Goal: Task Accomplishment & Management: Manage account settings

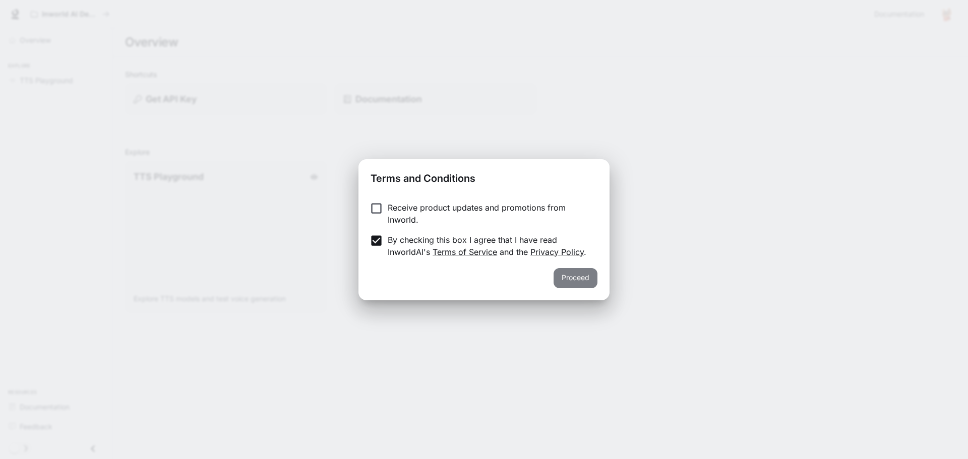
click at [585, 276] on button "Proceed" at bounding box center [576, 278] width 44 height 20
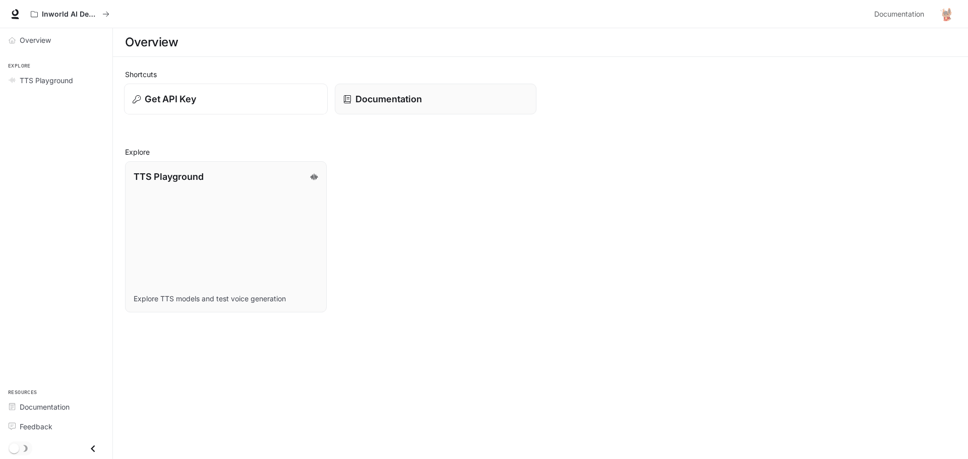
click at [301, 104] on div "Get API Key" at bounding box center [226, 99] width 187 height 14
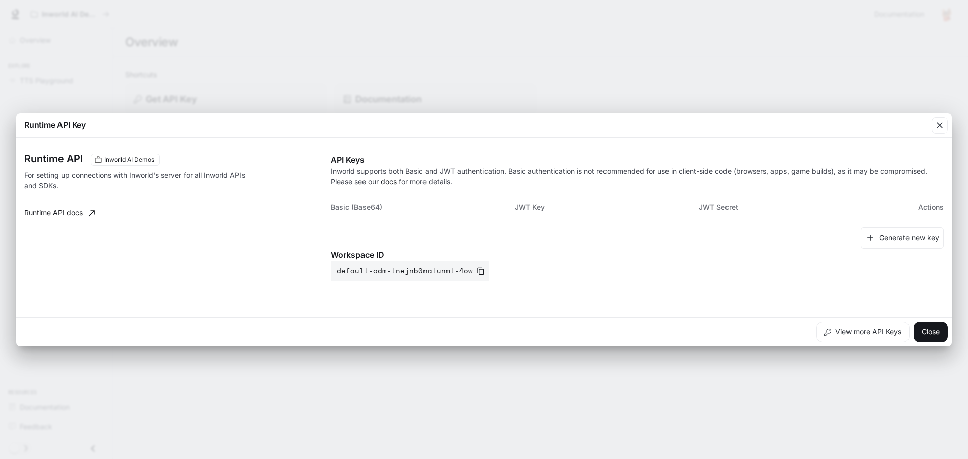
click at [530, 206] on th "JWT Key" at bounding box center [607, 207] width 184 height 24
click at [377, 209] on th "Basic (Base64)" at bounding box center [423, 207] width 184 height 24
click at [934, 239] on button "Generate new key" at bounding box center [902, 238] width 83 height 22
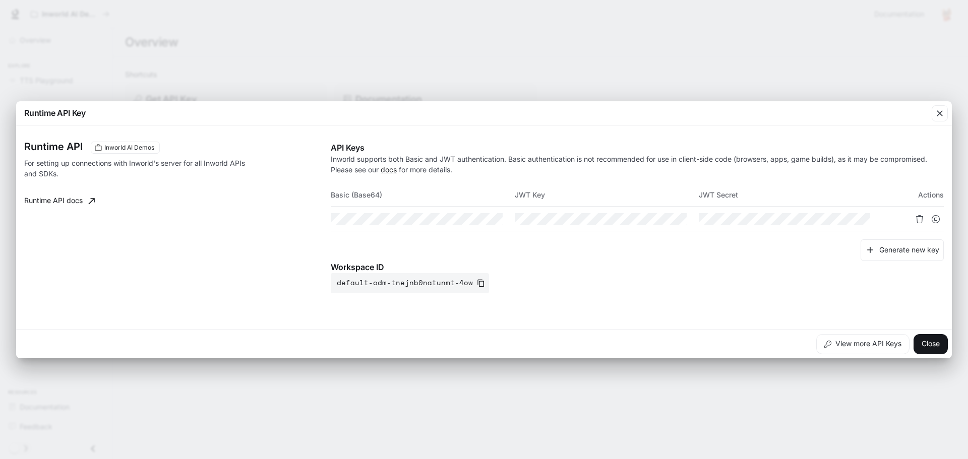
click at [885, 216] on div at bounding box center [913, 219] width 62 height 16
drag, startPoint x: 864, startPoint y: 225, endPoint x: 844, endPoint y: 255, distance: 36.2
click at [844, 255] on div "API Keys Inworld supports both Basic and JWT authentication. Basic authenticati…" at bounding box center [637, 218] width 613 height 152
click at [679, 221] on icon "Copy Key" at bounding box center [678, 219] width 8 height 8
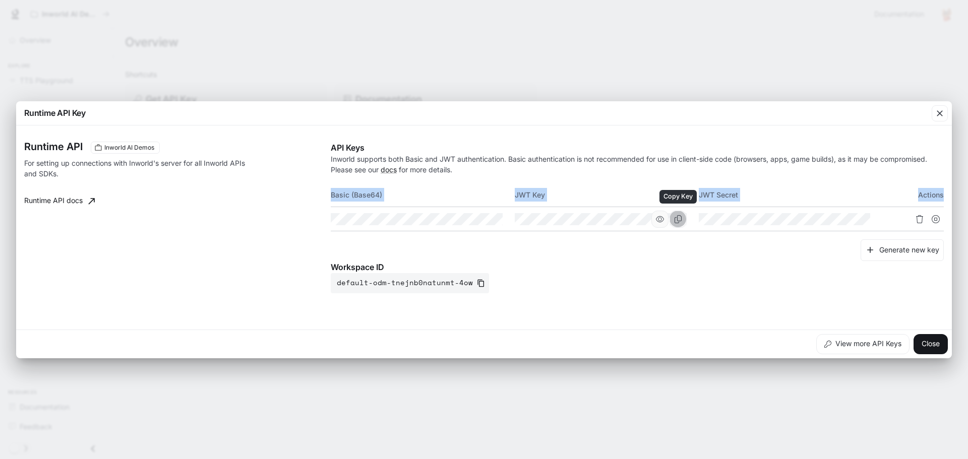
click at [673, 219] on button "Copy Key" at bounding box center [678, 219] width 17 height 17
click at [930, 339] on button "Close" at bounding box center [931, 344] width 34 height 20
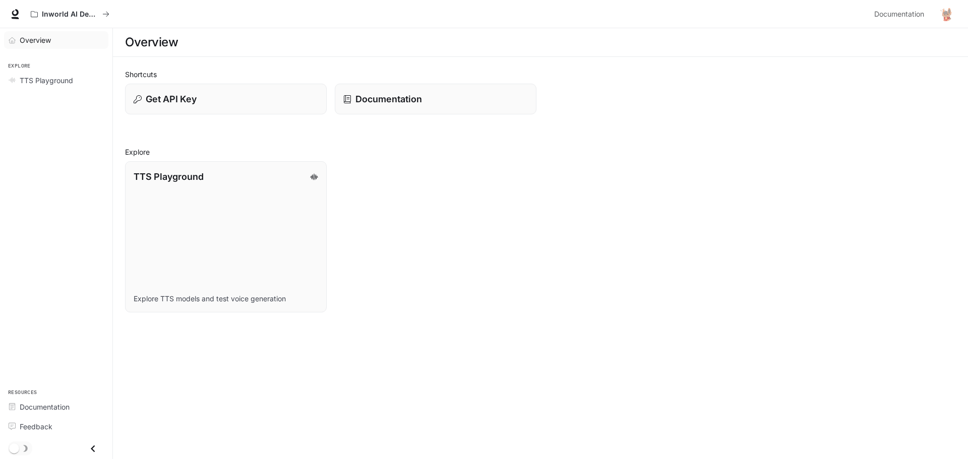
click at [45, 42] on span "Overview" at bounding box center [35, 40] width 31 height 11
click at [45, 42] on span "Overview" at bounding box center [36, 40] width 32 height 11
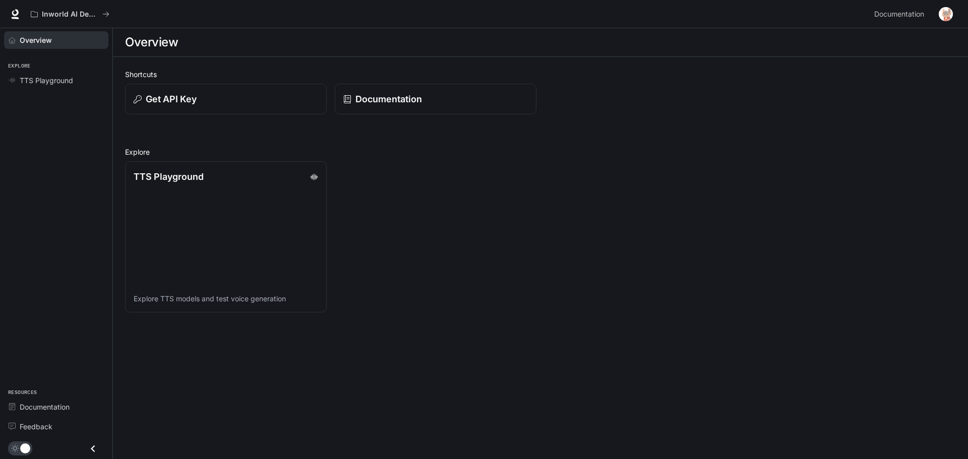
click at [91, 448] on icon "Close drawer" at bounding box center [93, 449] width 14 height 14
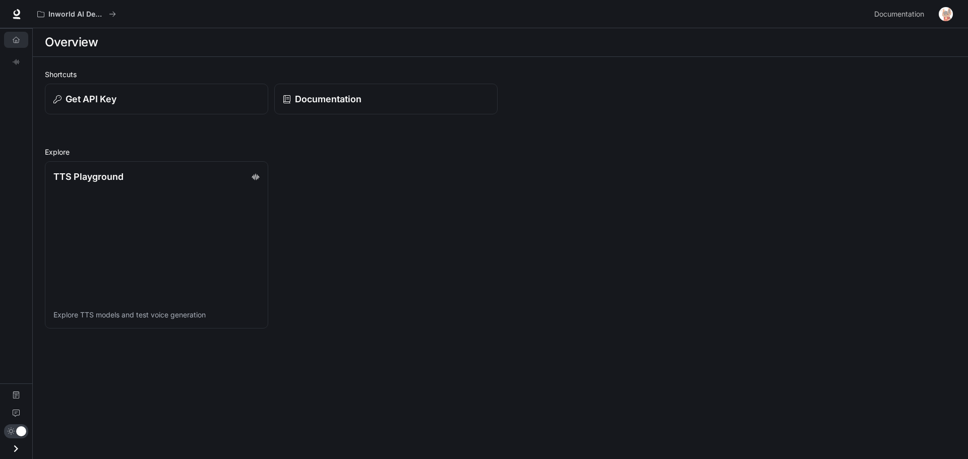
click at [19, 444] on icon "Open drawer" at bounding box center [16, 449] width 14 height 14
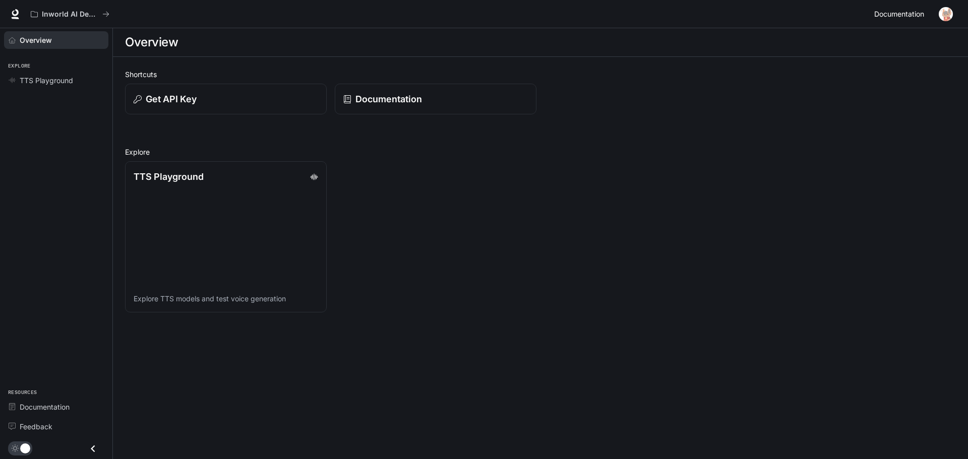
click at [881, 8] on span "Documentation" at bounding box center [899, 14] width 50 height 13
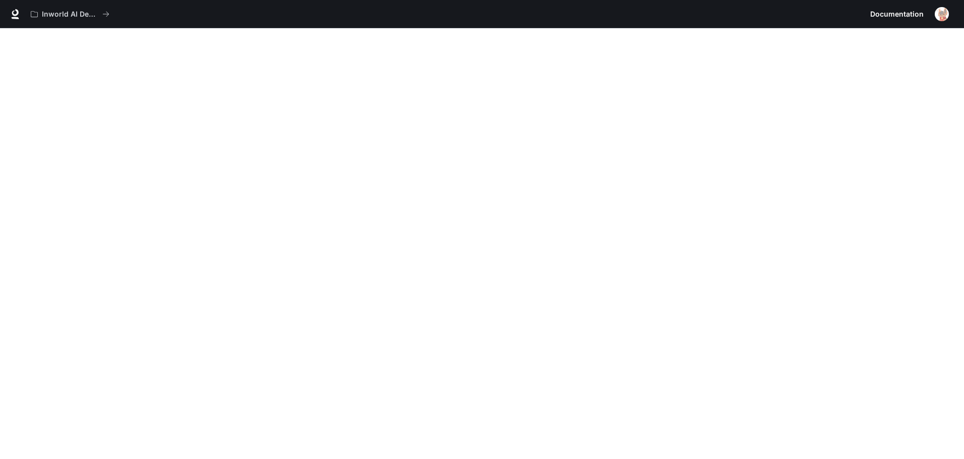
click at [907, 14] on span "Documentation" at bounding box center [896, 14] width 53 height 13
click at [939, 12] on img "button" at bounding box center [942, 14] width 14 height 14
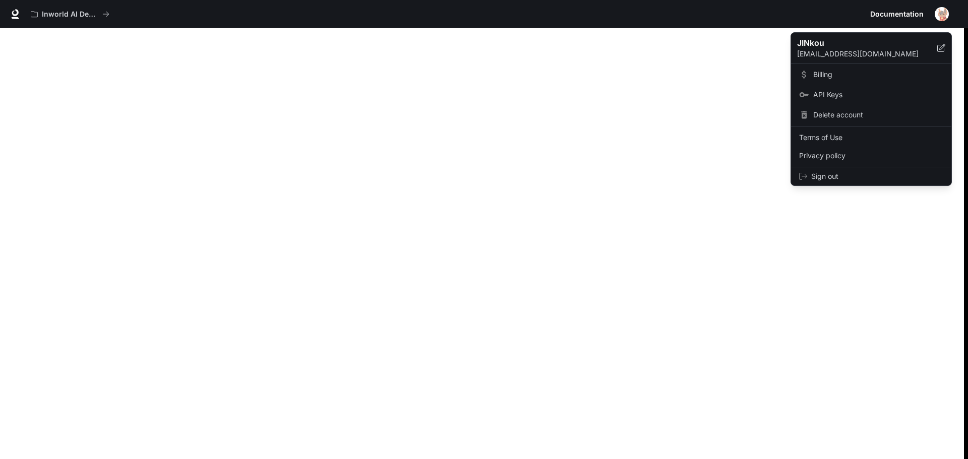
click at [939, 12] on div at bounding box center [484, 229] width 968 height 459
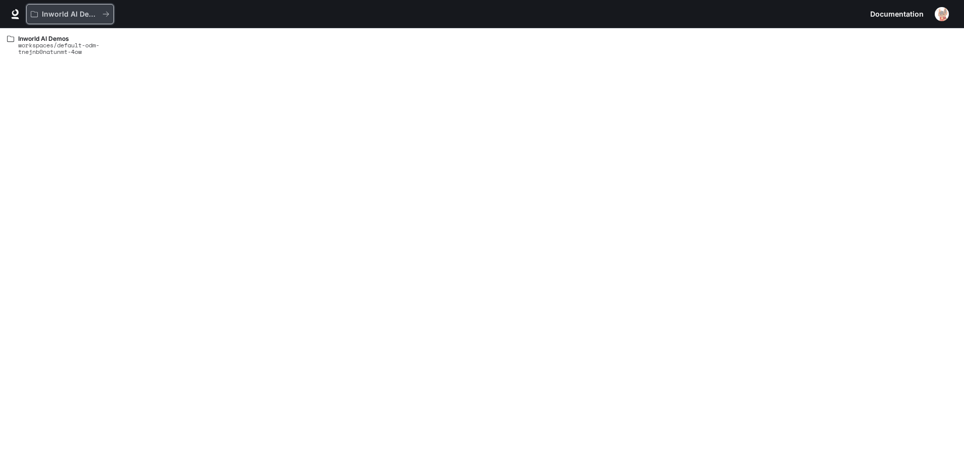
click at [63, 8] on button "Inworld AI Demos" at bounding box center [70, 14] width 88 height 20
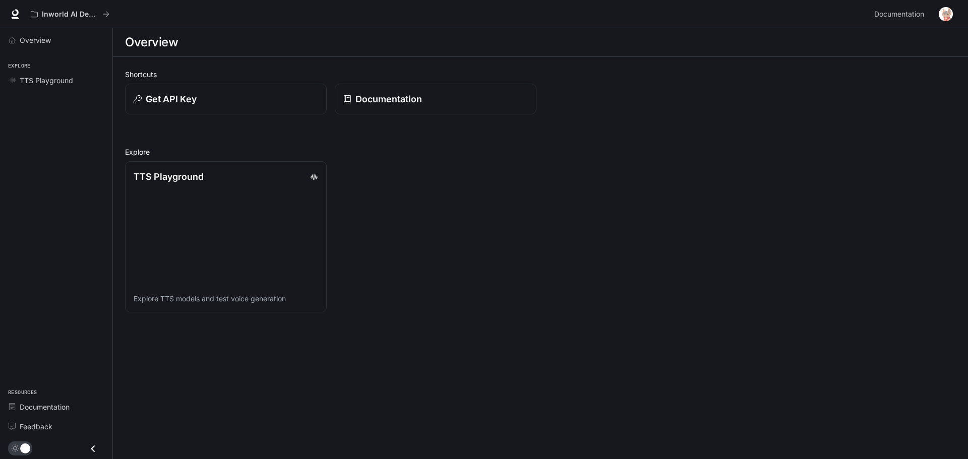
click at [39, 132] on div "Overview Explore TTS Playground Resources Documentation Feedback" at bounding box center [56, 243] width 112 height 431
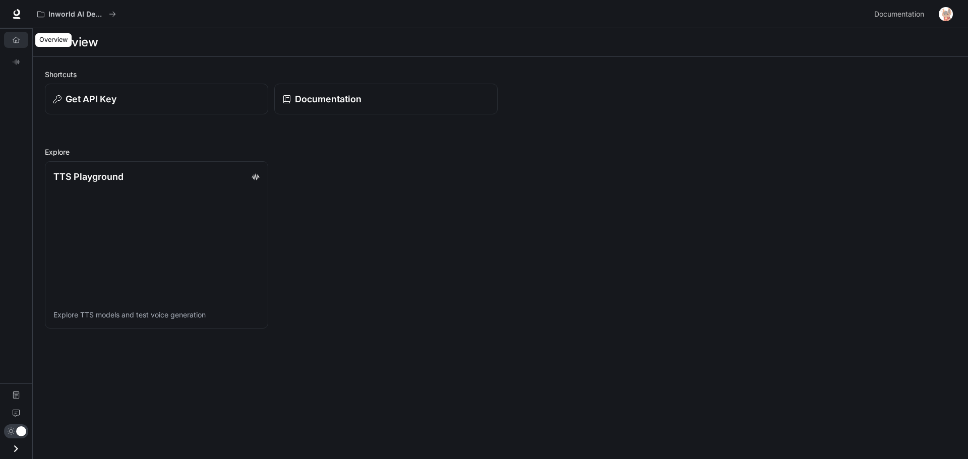
click at [24, 38] on link "Overview" at bounding box center [16, 40] width 24 height 16
drag, startPoint x: 14, startPoint y: 447, endPoint x: 23, endPoint y: 388, distance: 59.7
click at [14, 447] on icon "Open drawer" at bounding box center [16, 449] width 14 height 14
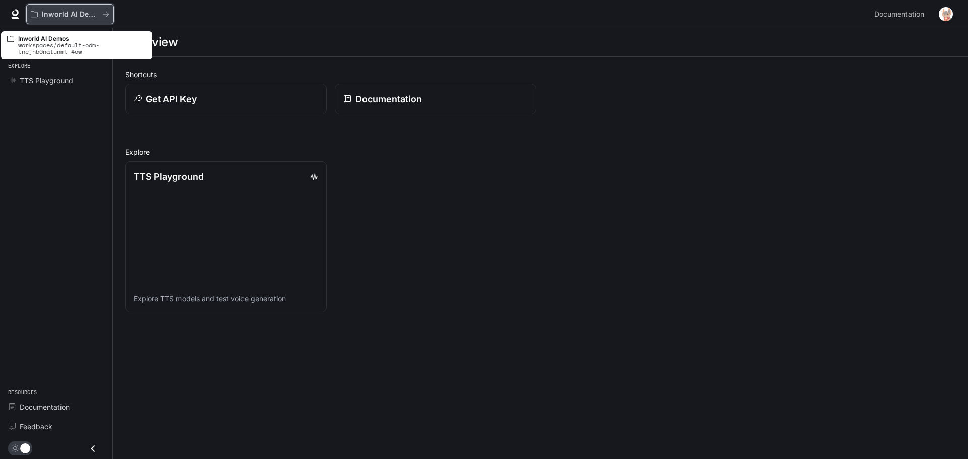
click at [55, 20] on button "Inworld AI Demos" at bounding box center [70, 14] width 88 height 20
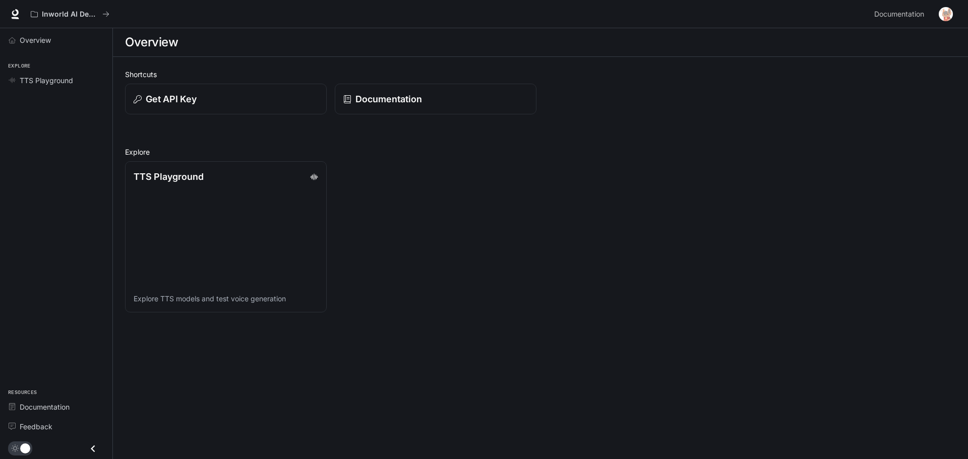
click at [936, 24] on div "Documentation Documentation" at bounding box center [913, 14] width 86 height 20
click at [940, 22] on button "button" at bounding box center [946, 14] width 20 height 20
click at [813, 72] on link "Billing" at bounding box center [875, 75] width 156 height 18
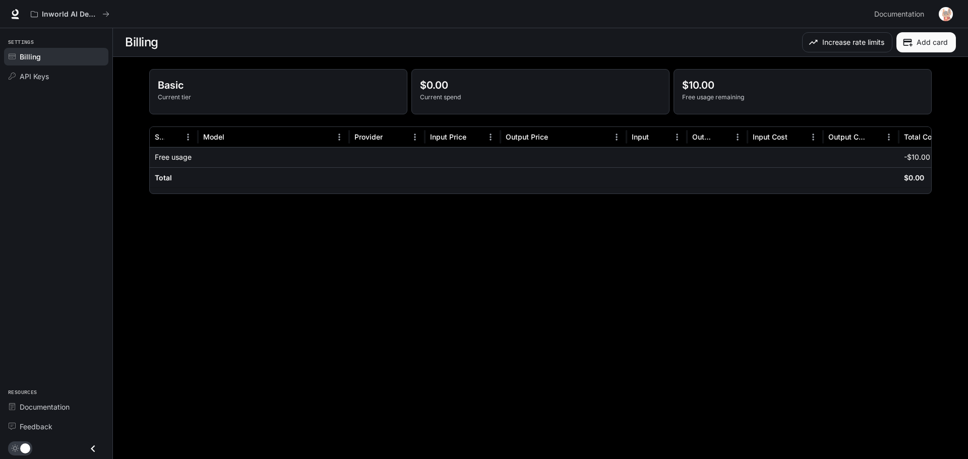
click at [642, 158] on div at bounding box center [657, 157] width 61 height 20
click at [918, 160] on p "-$10.00" at bounding box center [917, 157] width 26 height 10
click at [170, 95] on p "Current tier" at bounding box center [278, 97] width 241 height 9
click at [948, 9] on img "button" at bounding box center [946, 14] width 14 height 14
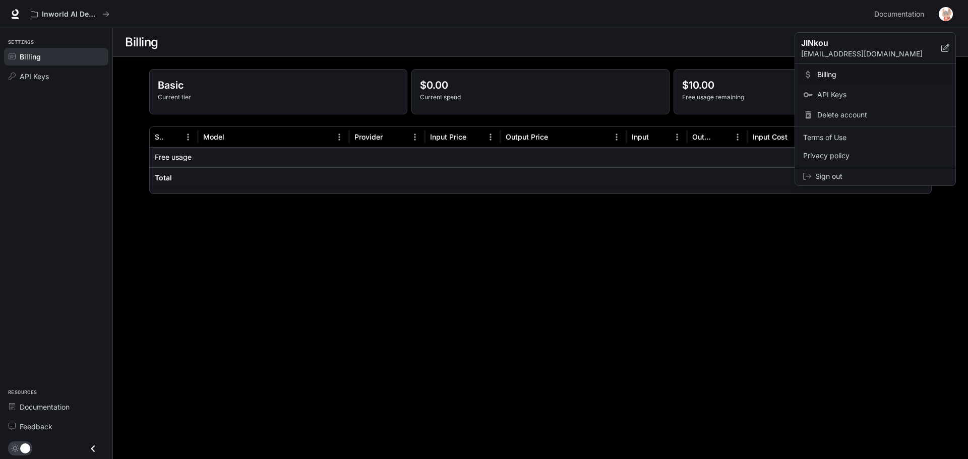
click at [498, 366] on div at bounding box center [484, 229] width 968 height 459
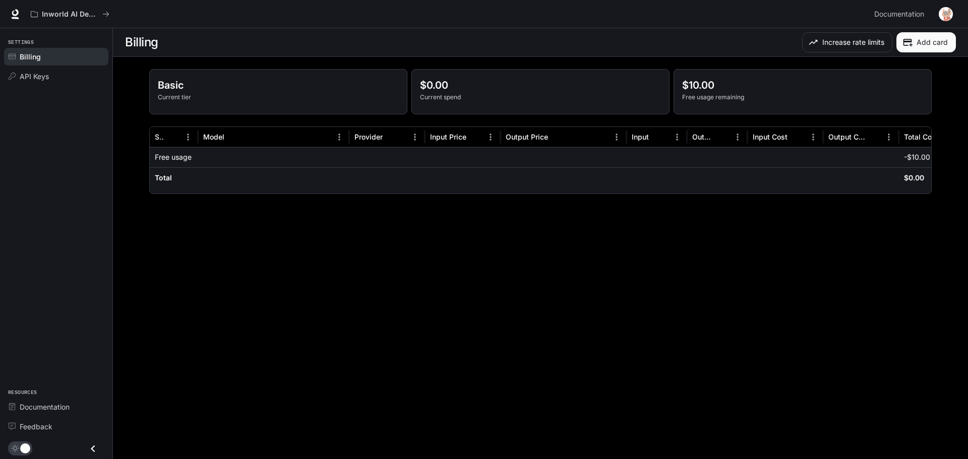
click at [949, 8] on img "button" at bounding box center [946, 14] width 14 height 14
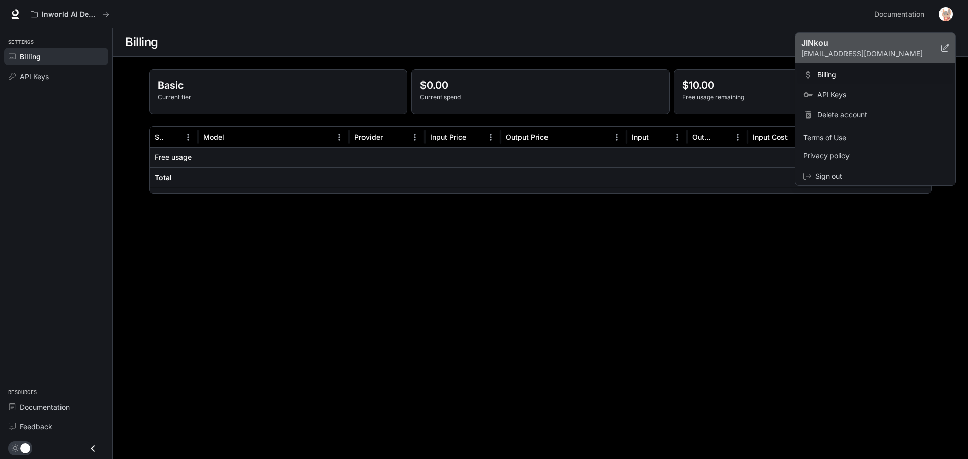
click at [817, 44] on p "JINkou" at bounding box center [863, 43] width 124 height 12
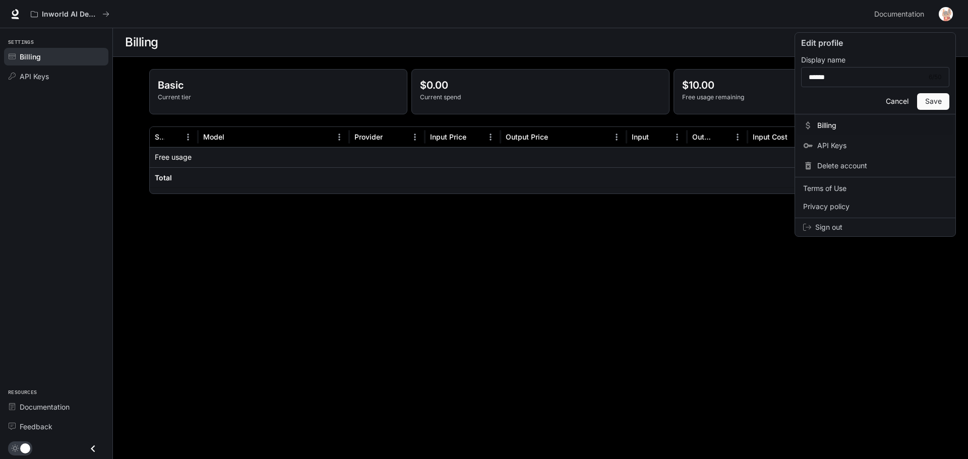
click at [902, 106] on button "Cancel" at bounding box center [897, 101] width 32 height 17
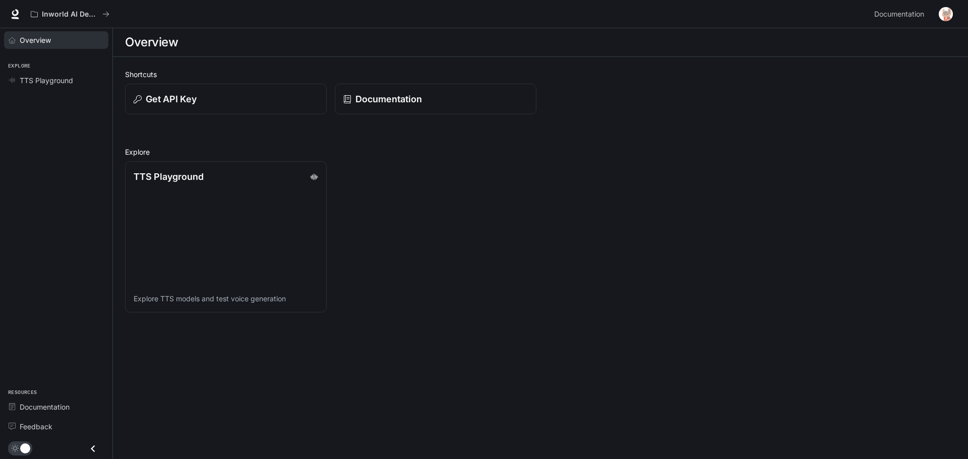
click at [56, 38] on div "Overview" at bounding box center [62, 40] width 84 height 11
click at [16, 16] on icon at bounding box center [15, 12] width 7 height 7
click at [941, 15] on img "button" at bounding box center [946, 14] width 14 height 14
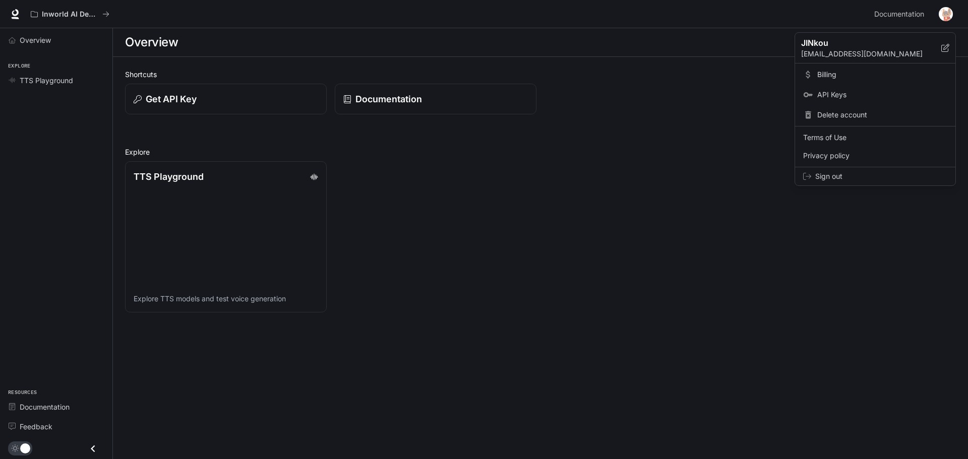
drag, startPoint x: 398, startPoint y: 214, endPoint x: 402, endPoint y: 218, distance: 5.7
click at [402, 218] on div at bounding box center [484, 229] width 968 height 459
click at [237, 202] on link "TTS Playground Explore TTS models and test voice generation" at bounding box center [226, 237] width 204 height 153
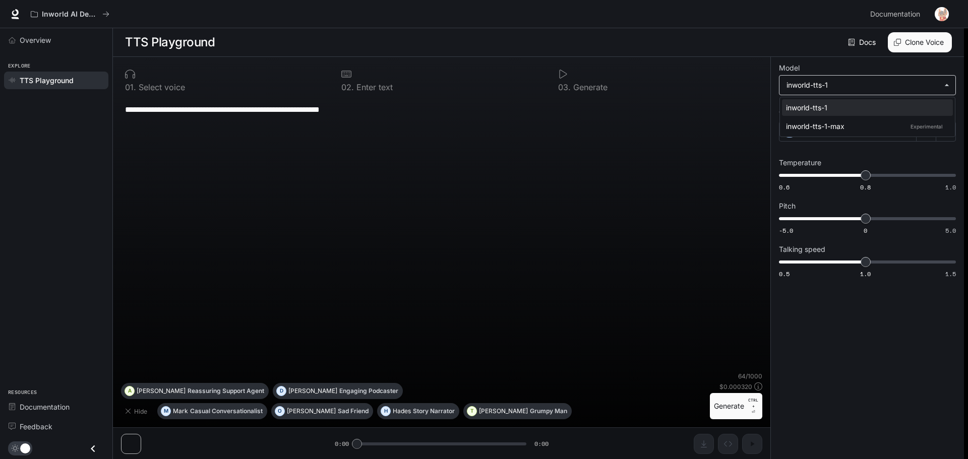
click at [869, 81] on body "**********" at bounding box center [484, 230] width 968 height 460
click at [869, 81] on div at bounding box center [484, 229] width 968 height 459
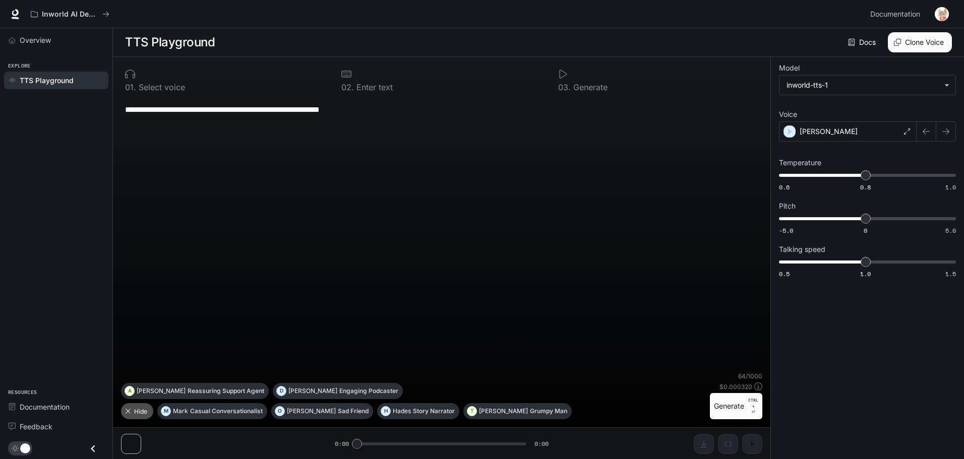
click at [138, 411] on button "Hide" at bounding box center [137, 411] width 32 height 16
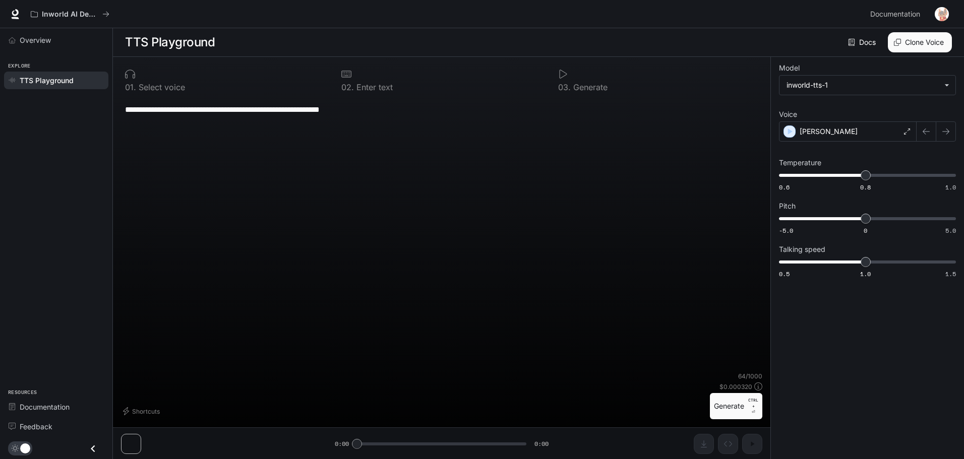
click at [55, 82] on span "TTS Playground" at bounding box center [47, 80] width 54 height 11
click at [47, 35] on span "Overview" at bounding box center [35, 40] width 31 height 11
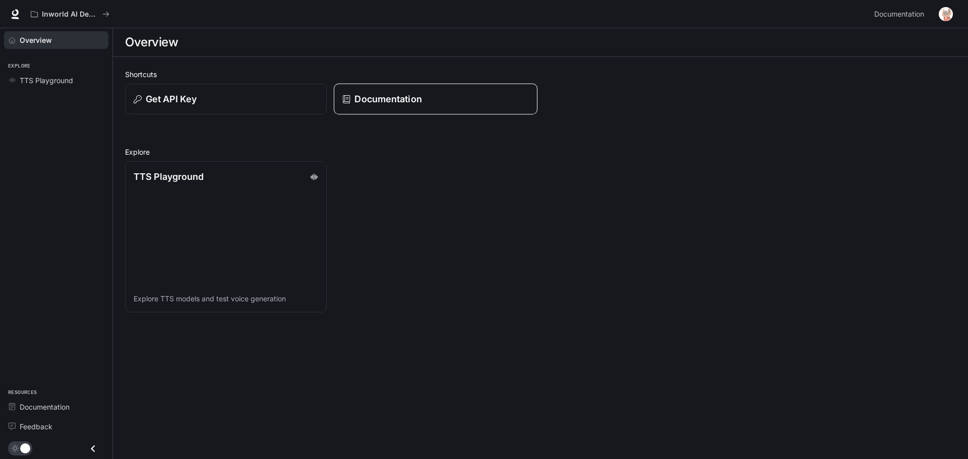
click at [433, 103] on div "Documentation" at bounding box center [435, 99] width 187 height 14
click at [945, 14] on img "button" at bounding box center [946, 14] width 14 height 14
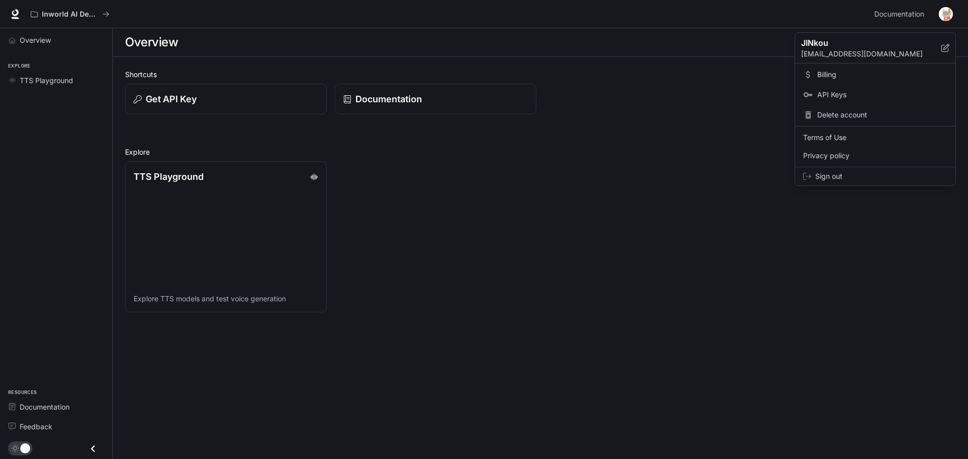
click at [830, 93] on span "API Keys" at bounding box center [882, 95] width 130 height 10
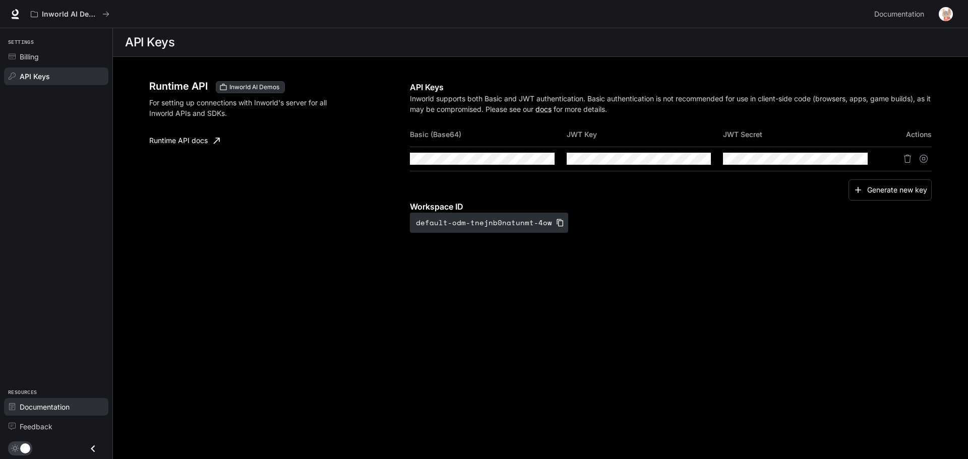
click at [57, 405] on span "Documentation" at bounding box center [45, 407] width 50 height 11
